Goal: Transaction & Acquisition: Download file/media

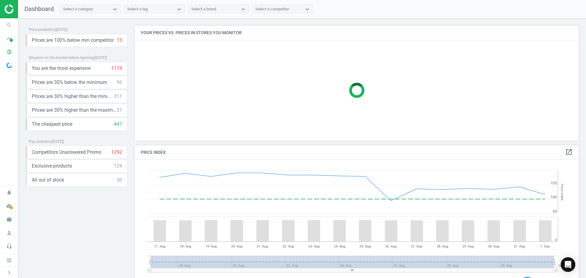
scroll to position [130, 449]
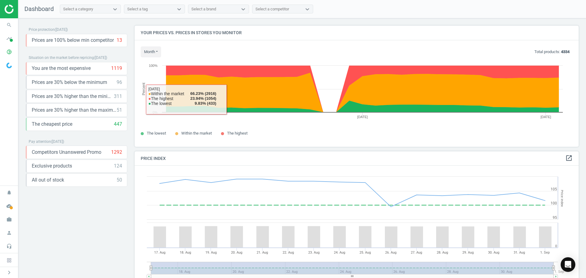
click at [346, 25] on div "Price protection ( [DATE] ) Prices are 100% below min competitor 13 keyboard_ar…" at bounding box center [302, 149] width 568 height 263
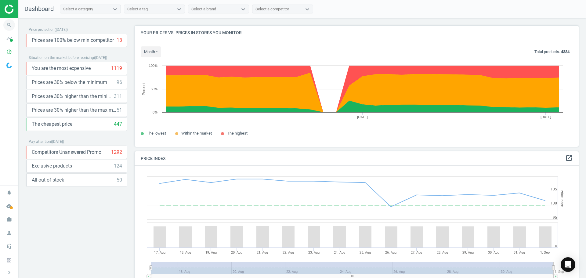
click at [6, 26] on icon "search" at bounding box center [9, 25] width 12 height 12
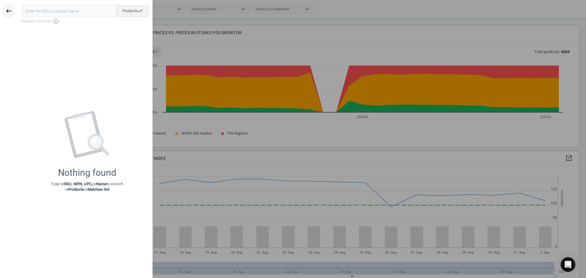
click at [9, 11] on icon "keyboard_backspace" at bounding box center [8, 10] width 7 height 7
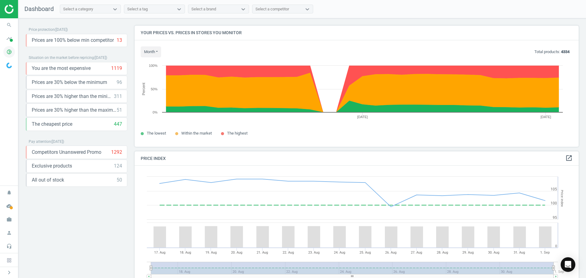
click at [8, 50] on icon "pie_chart_outlined" at bounding box center [9, 52] width 12 height 12
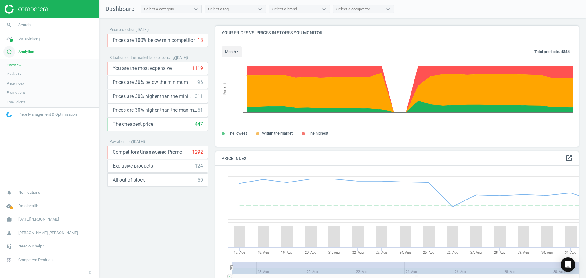
scroll to position [150, 368]
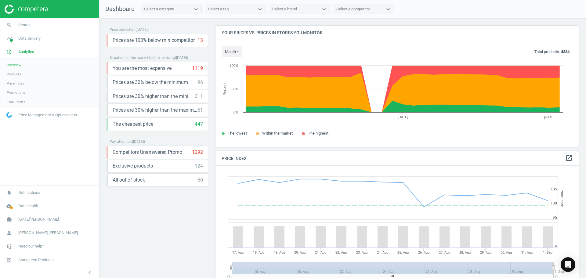
click at [18, 76] on span "Products" at bounding box center [14, 74] width 14 height 5
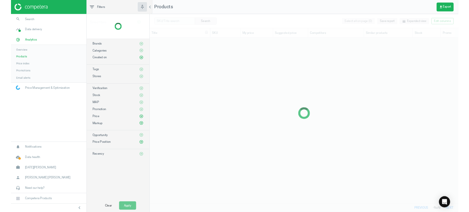
scroll to position [208, 400]
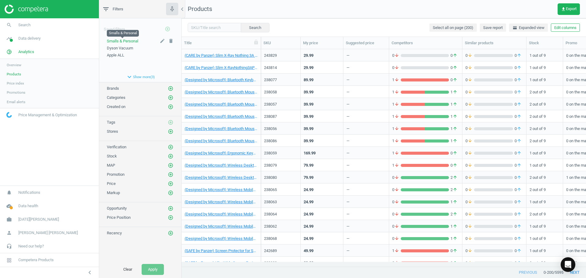
click at [120, 39] on span "Smalls & Personal" at bounding box center [122, 41] width 31 height 5
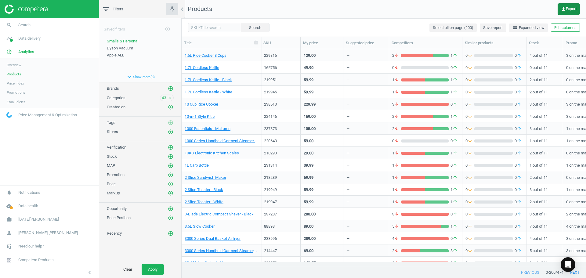
click at [562, 9] on icon "get_app" at bounding box center [563, 9] width 5 height 5
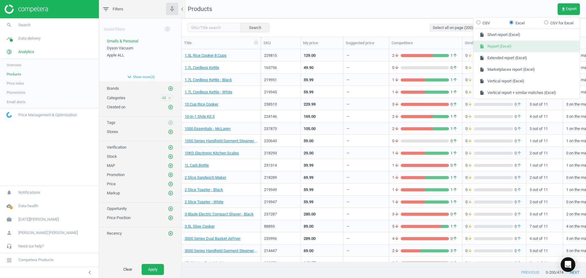
click at [522, 48] on button "insert_drive_file Report (Excel)" at bounding box center [527, 47] width 106 height 12
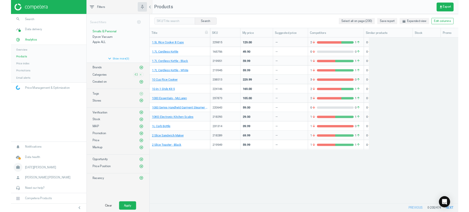
scroll to position [143, 283]
